Goal: Information Seeking & Learning: Learn about a topic

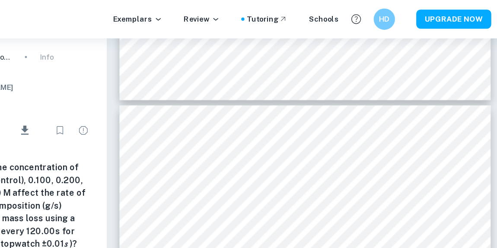
scroll to position [1430, 0]
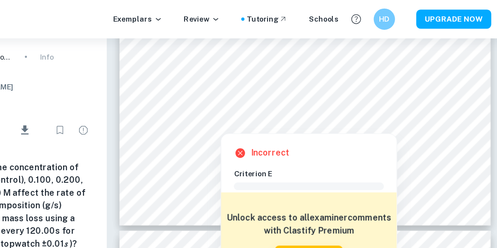
click at [278, 104] on div "Incorrect Criterion E Comment Unlock access to all examiner comments with Clast…" at bounding box center [338, 162] width 143 height 117
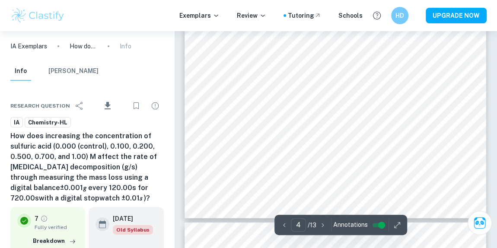
scroll to position [1434, 0]
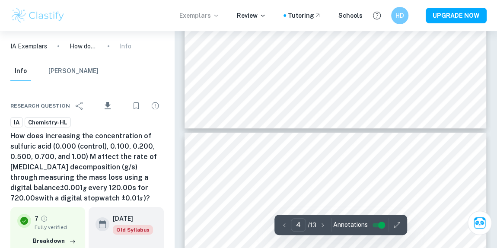
type input "5"
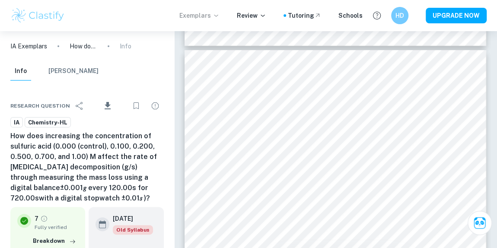
scroll to position [1665, 0]
